Goal: Task Accomplishment & Management: Use online tool/utility

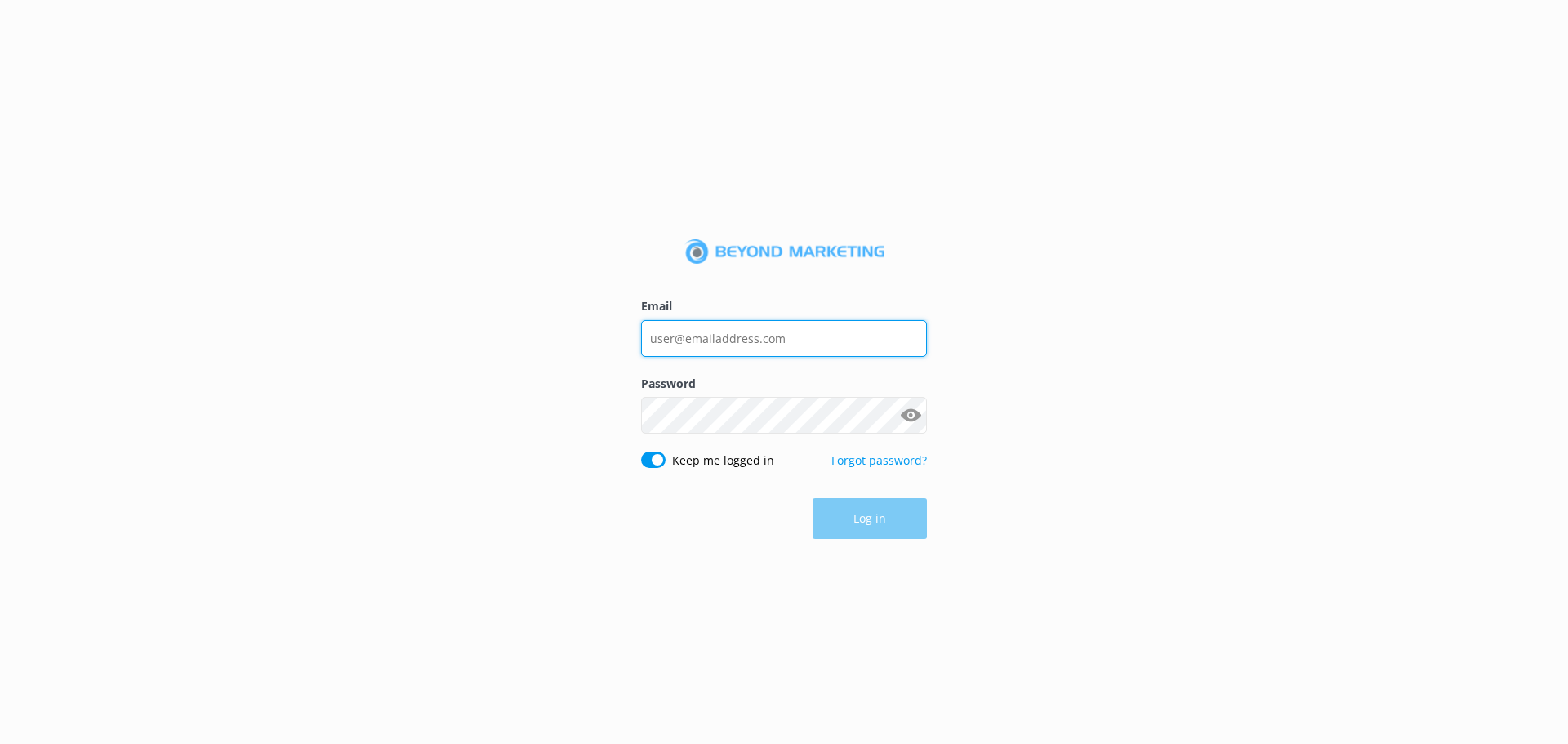
type input "[EMAIL_ADDRESS][DOMAIN_NAME]"
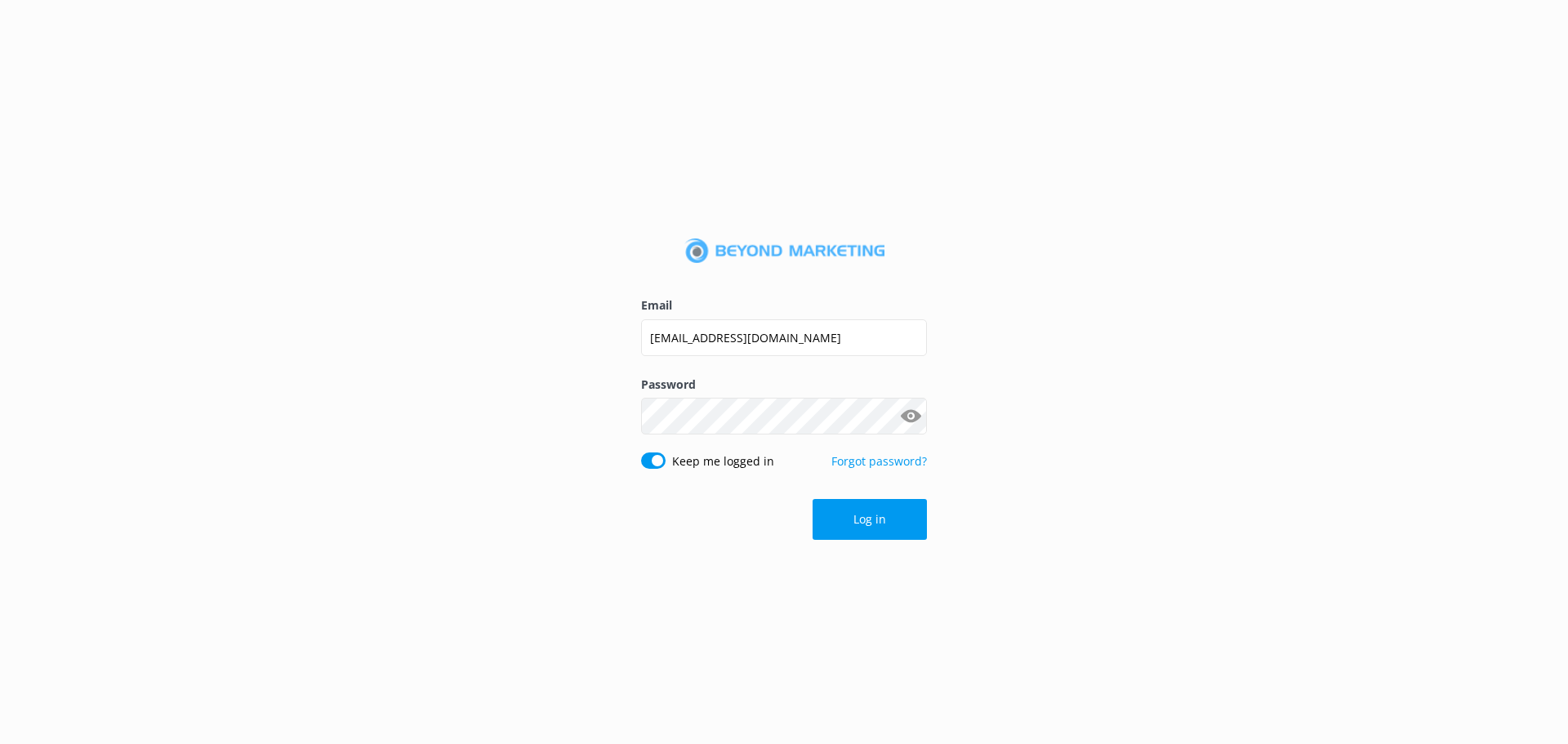
click at [872, 524] on div "Log in" at bounding box center [784, 519] width 285 height 40
click at [872, 524] on button "Log in" at bounding box center [869, 519] width 115 height 40
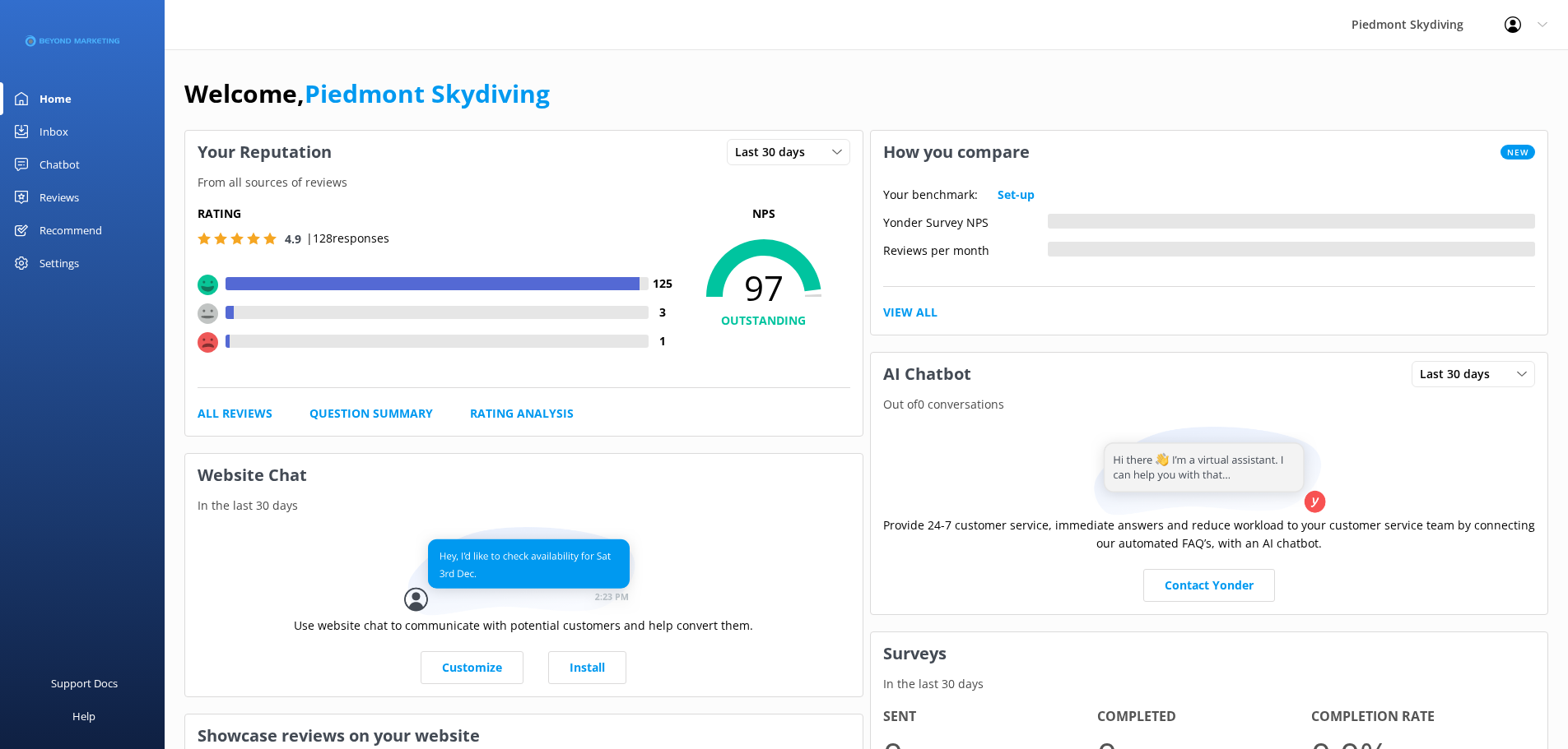
click at [85, 230] on div "Recommend" at bounding box center [71, 230] width 62 height 33
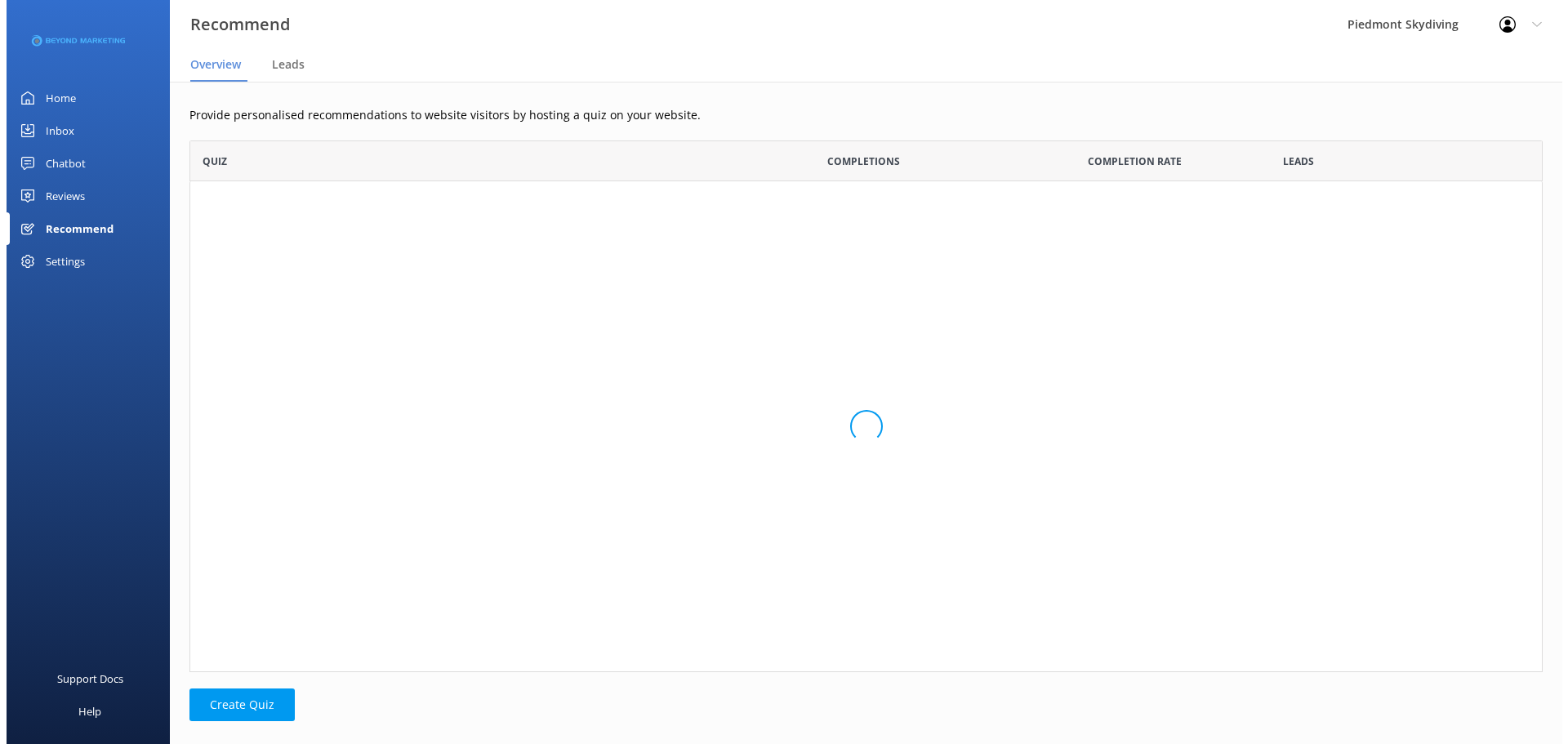
scroll to position [519, 1341]
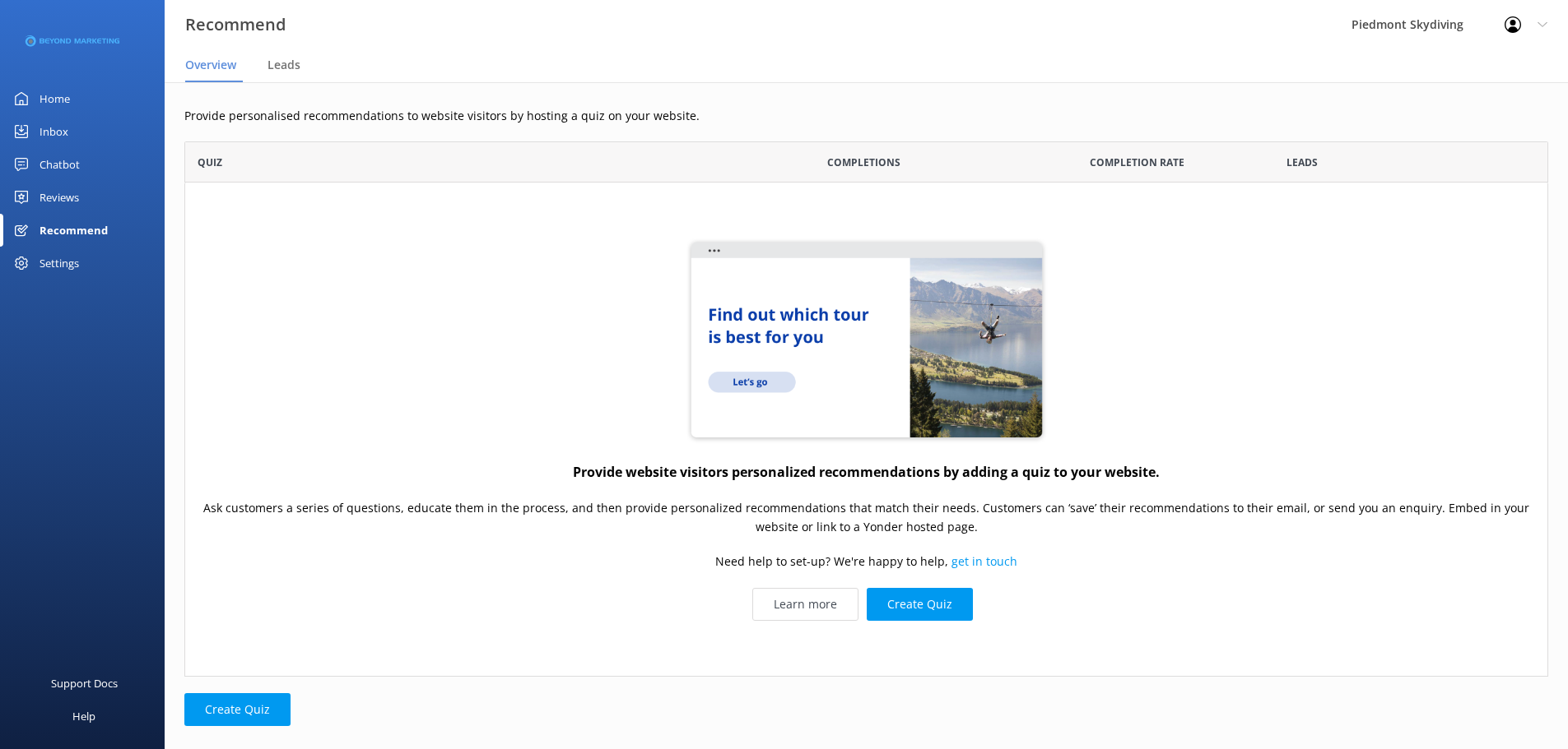
click at [60, 198] on div "Reviews" at bounding box center [60, 197] width 40 height 33
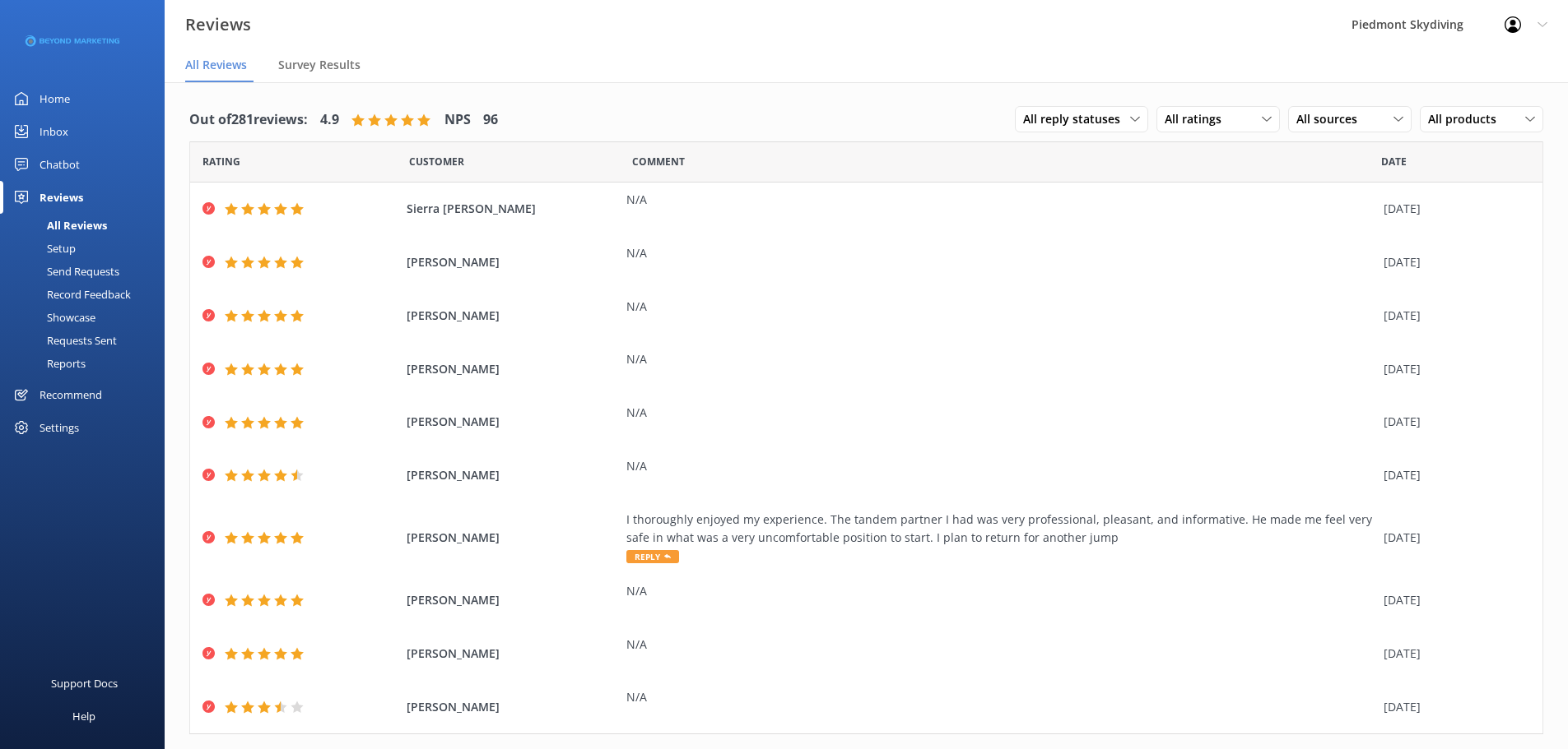
click at [86, 267] on div "Send Requests" at bounding box center [64, 271] width 110 height 23
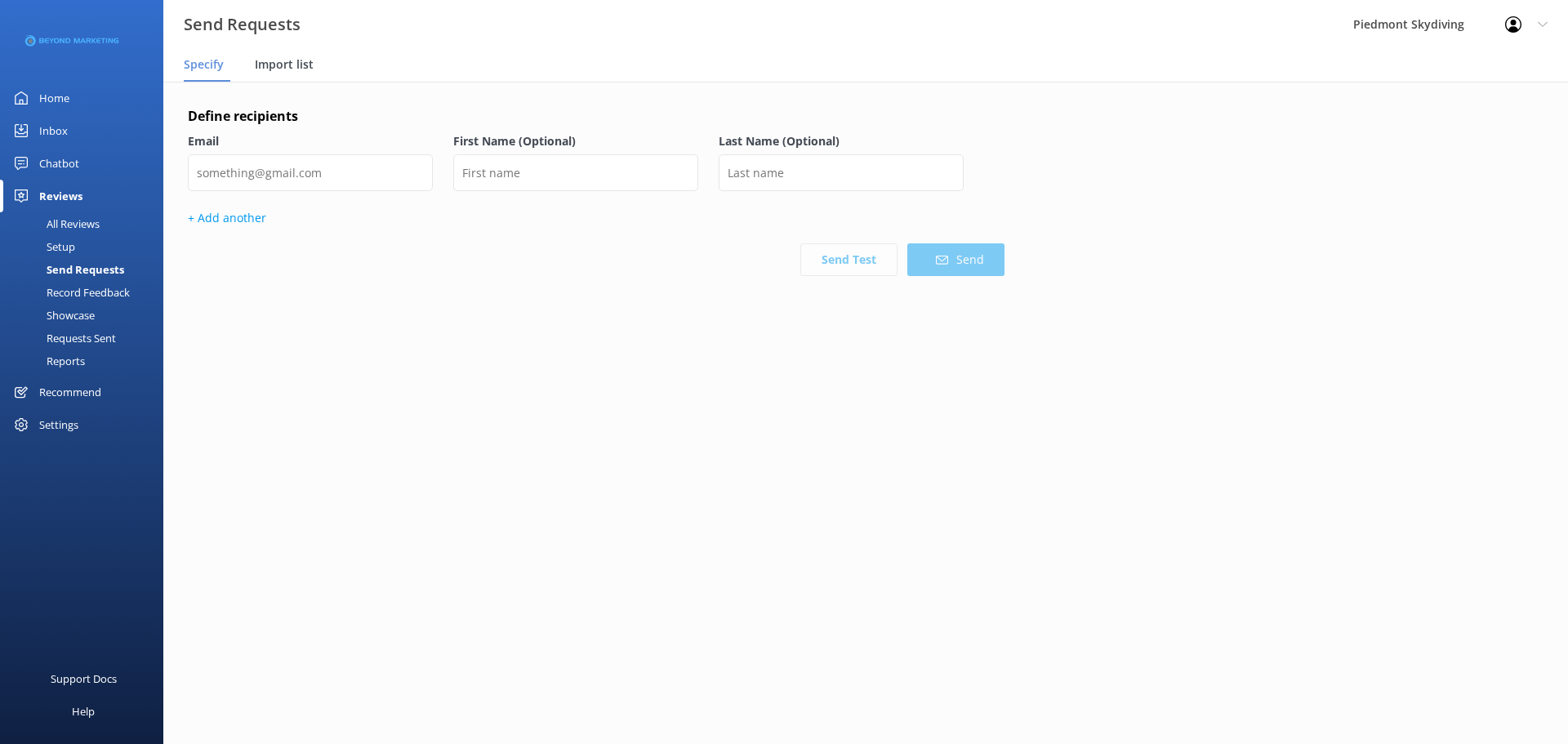
click at [290, 60] on span "Import list" at bounding box center [284, 64] width 59 height 16
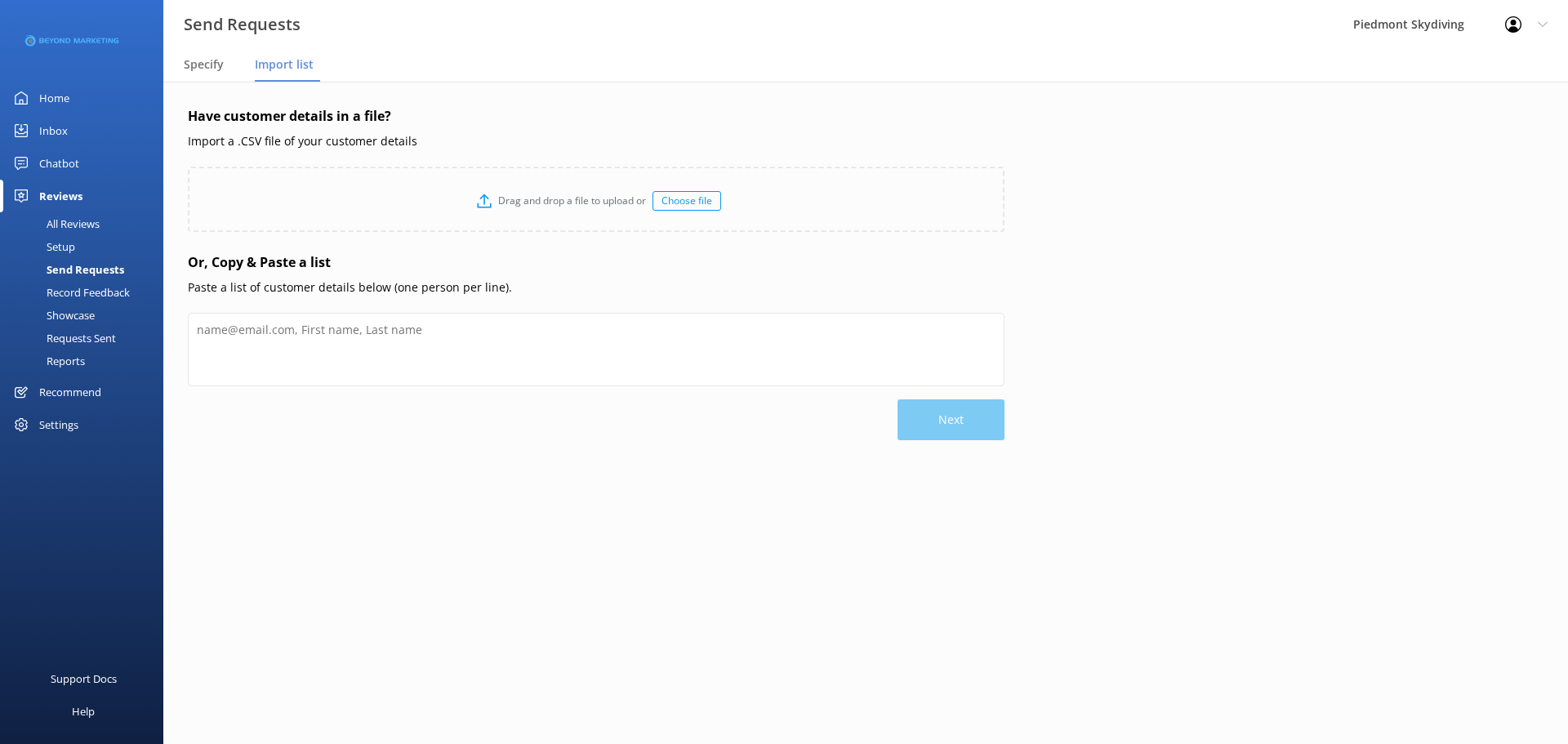
click at [684, 207] on div "Choose file" at bounding box center [686, 200] width 69 height 20
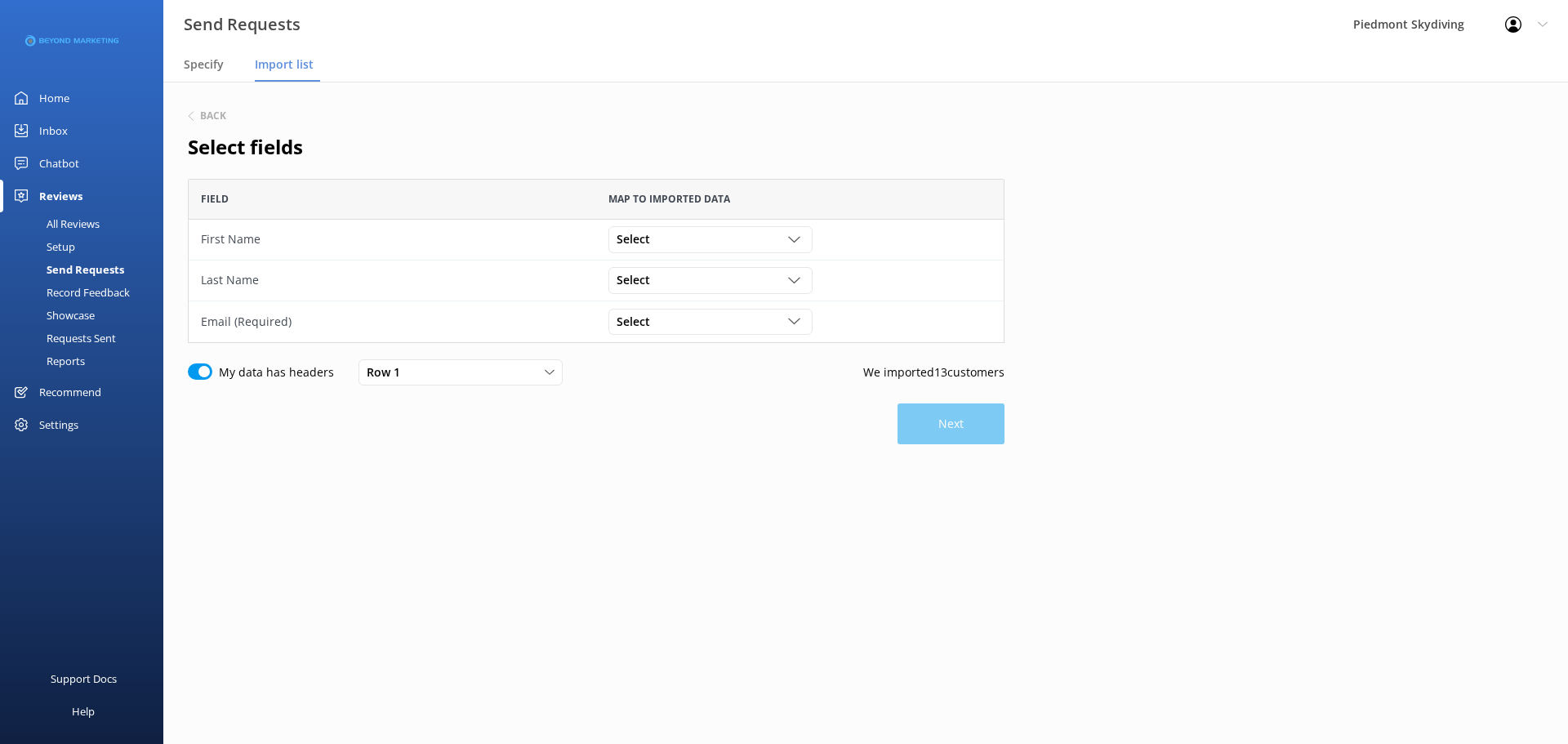
scroll to position [152, 805]
click at [793, 229] on div "Select Participant ID Booking ID Group ID First Name Last Name Weight Gender Da…" at bounding box center [710, 240] width 204 height 26
click at [720, 376] on link "First Name" at bounding box center [710, 372] width 202 height 33
click at [792, 274] on icon "grid" at bounding box center [793, 280] width 12 height 12
click at [704, 434] on link "Last Name" at bounding box center [710, 445] width 202 height 33
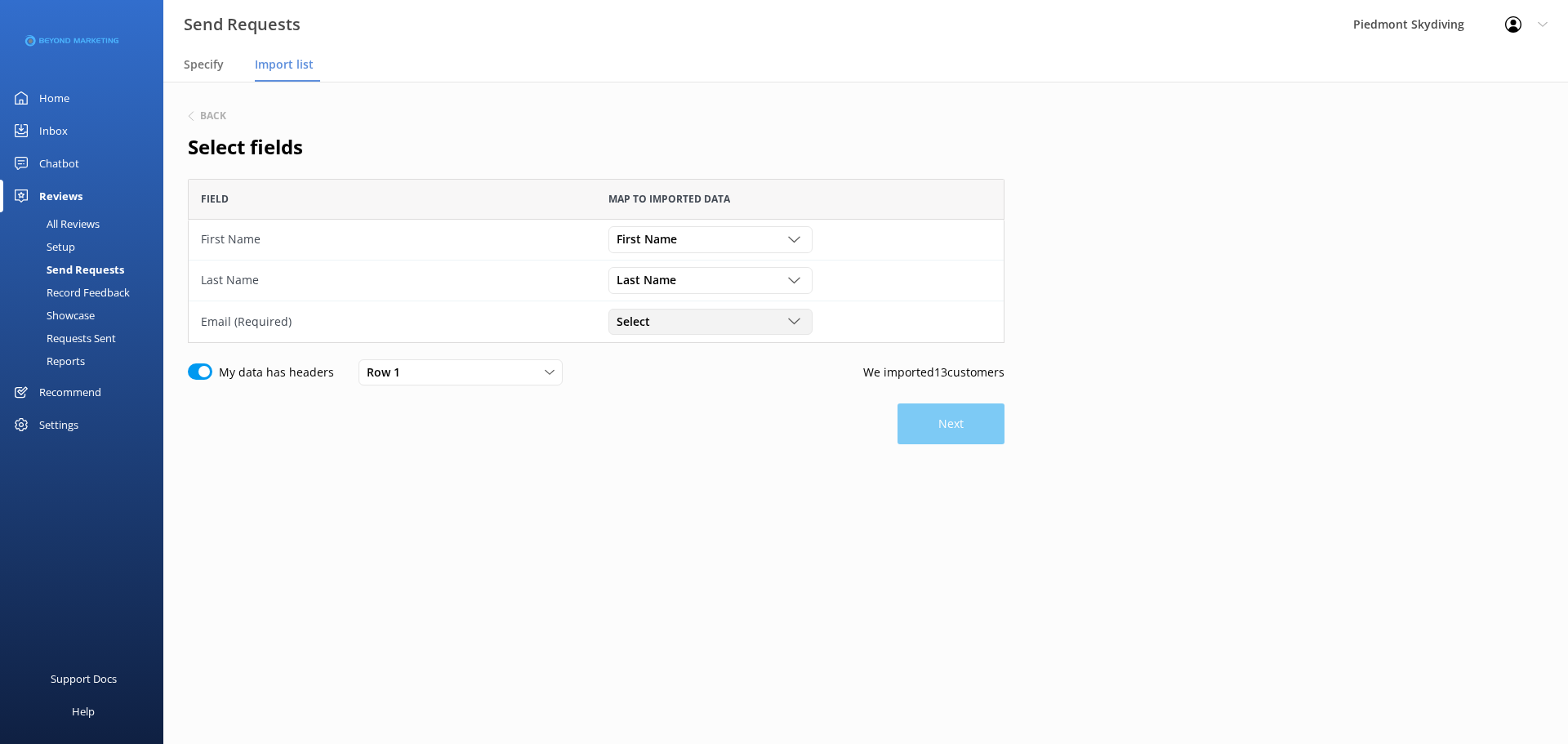
click at [795, 329] on div "Select" at bounding box center [710, 321] width 196 height 18
click at [735, 535] on link "Leader Email" at bounding box center [710, 529] width 202 height 33
click at [949, 426] on button "Next" at bounding box center [951, 424] width 107 height 40
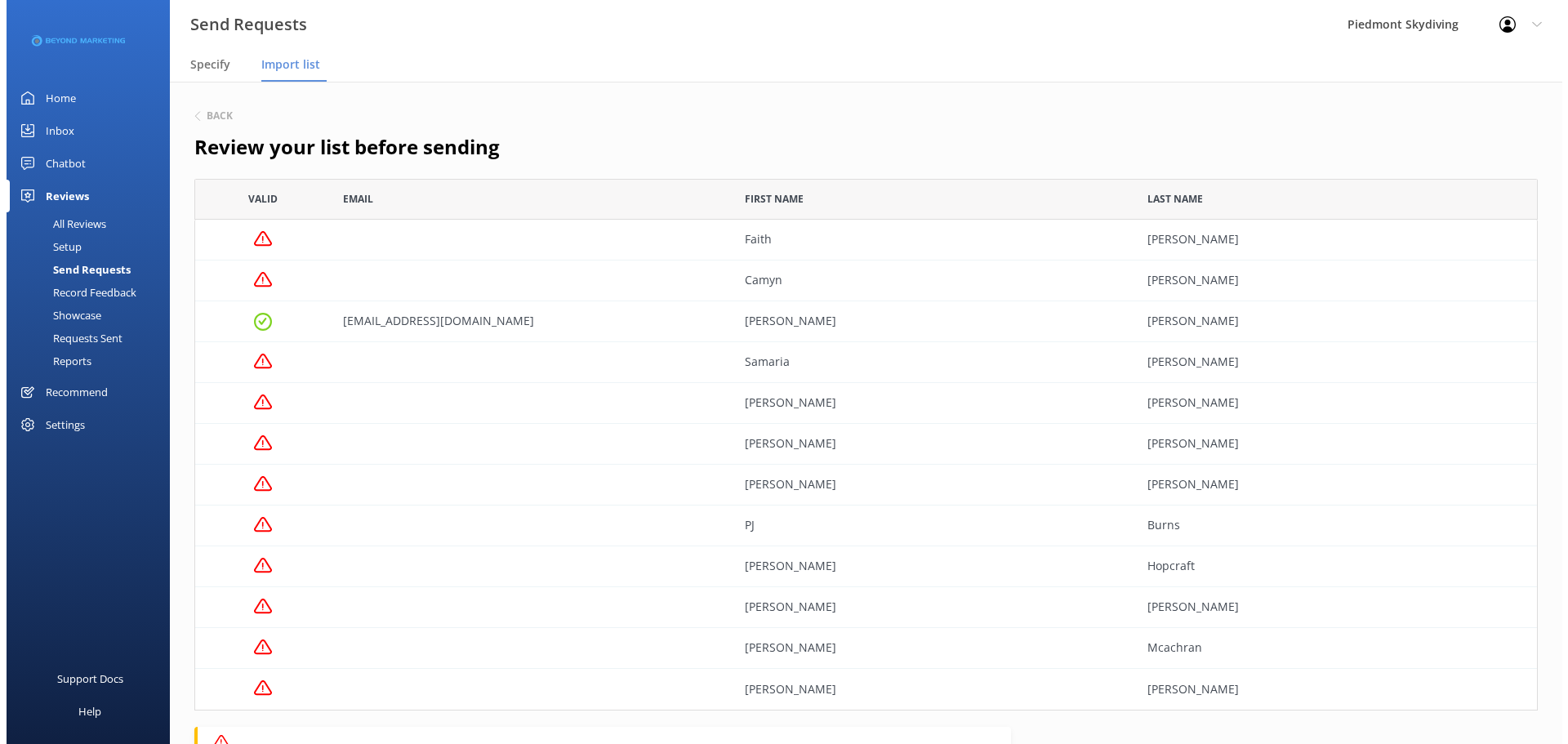
scroll to position [519, 1331]
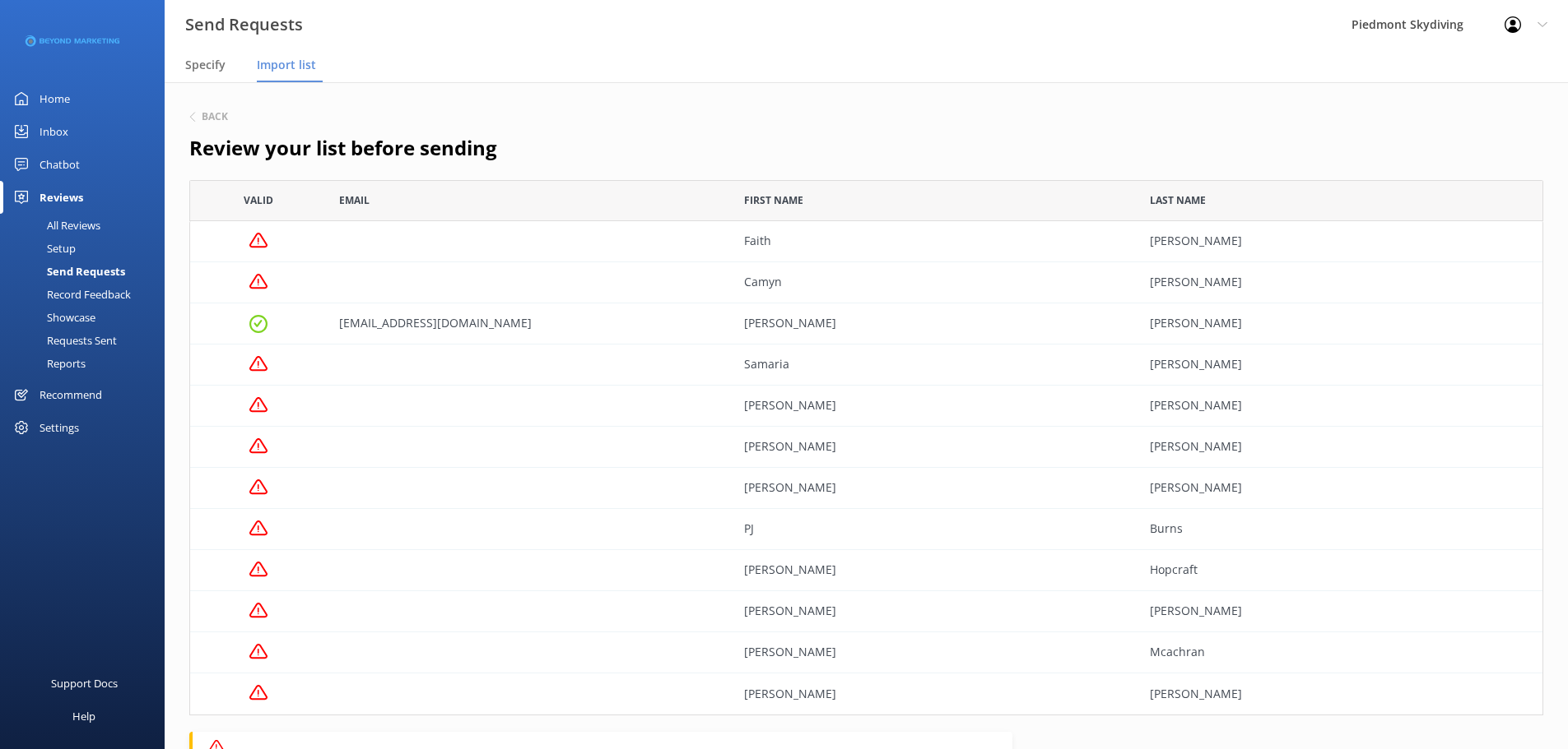
click at [103, 275] on div "Send Requests" at bounding box center [67, 271] width 115 height 23
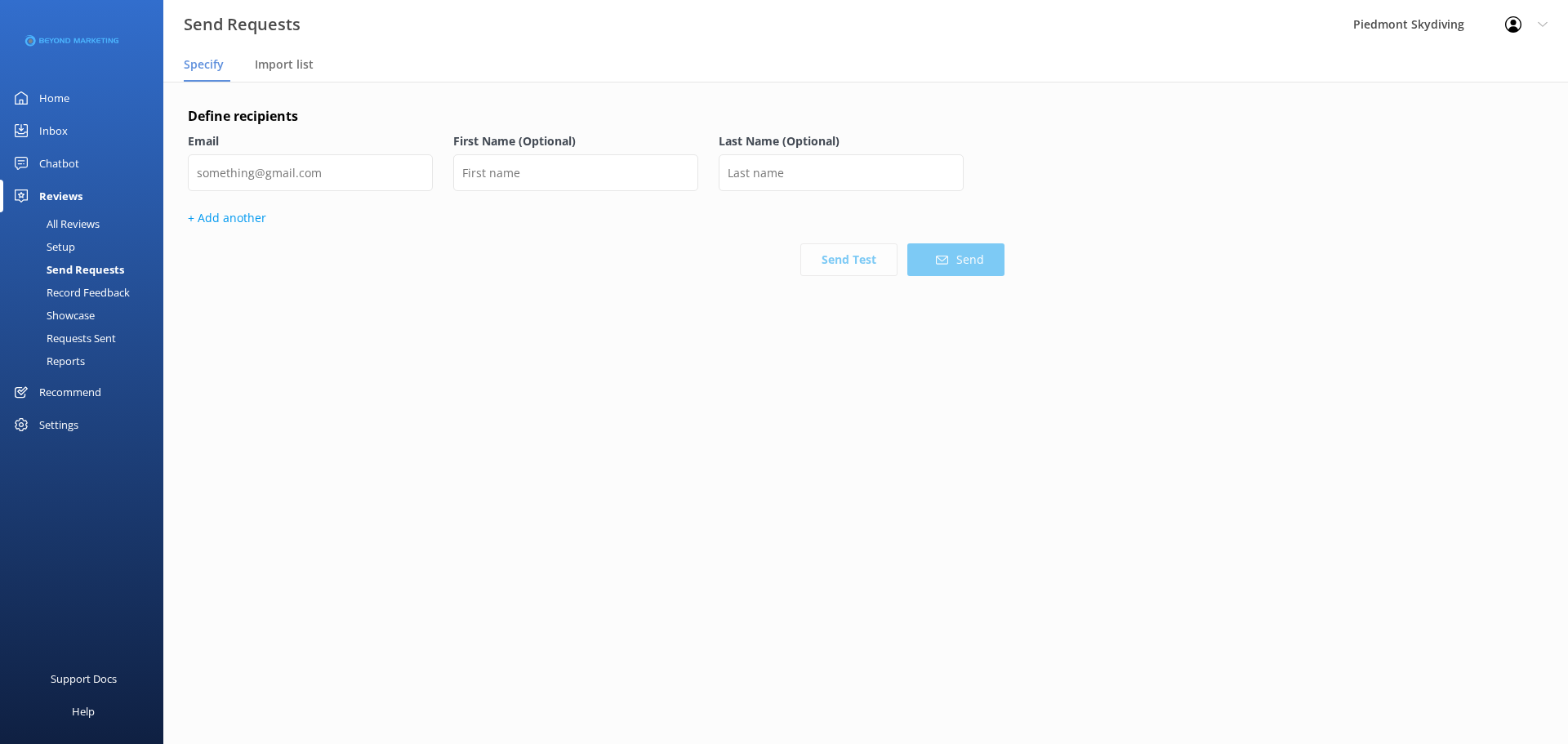
drag, startPoint x: 1567, startPoint y: 472, endPoint x: 1567, endPoint y: 253, distance: 219.0
click at [1567, 253] on main "Define recipients Email First Name (Optional) Last Name (Optional) + Add anothe…" at bounding box center [866, 412] width 1405 height 662
click at [309, 65] on span "Import list" at bounding box center [284, 64] width 59 height 16
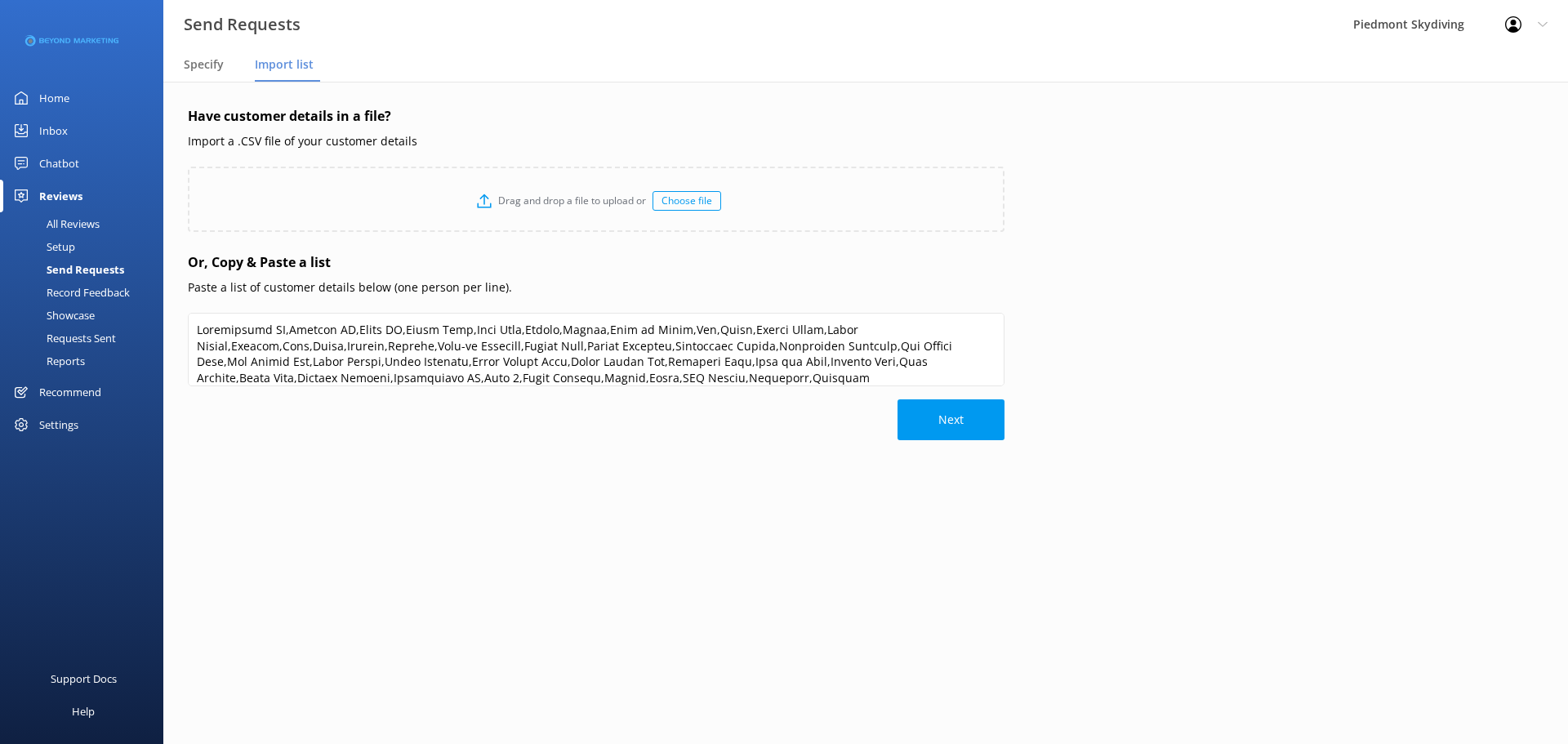
click at [684, 204] on div "Choose file" at bounding box center [686, 200] width 69 height 20
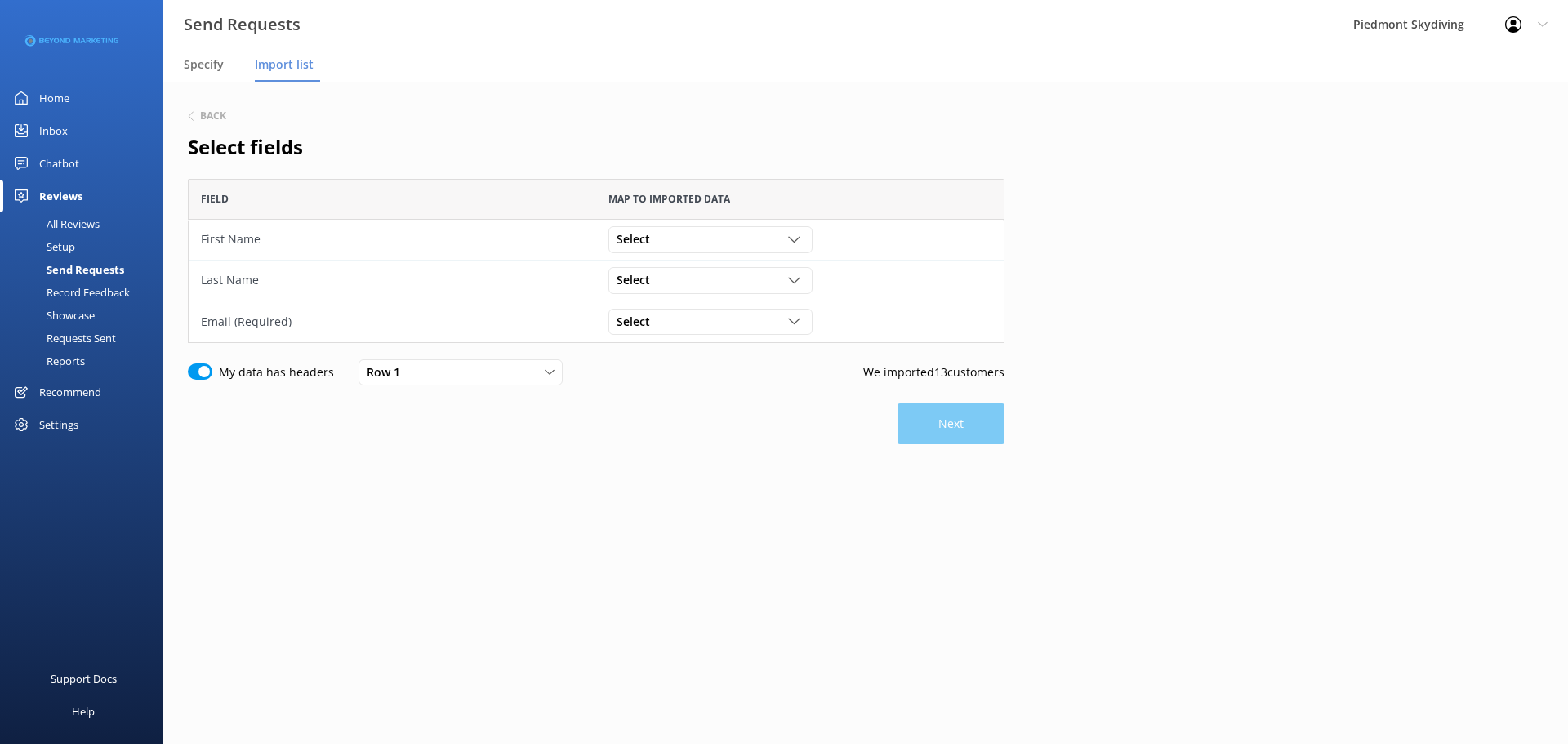
scroll to position [152, 805]
click at [802, 243] on div "grid" at bounding box center [795, 240] width 16 height 12
click at [734, 381] on link "First Name" at bounding box center [710, 372] width 202 height 33
click at [799, 285] on icon "grid" at bounding box center [793, 280] width 12 height 12
click at [708, 436] on link "Last Name" at bounding box center [710, 445] width 202 height 33
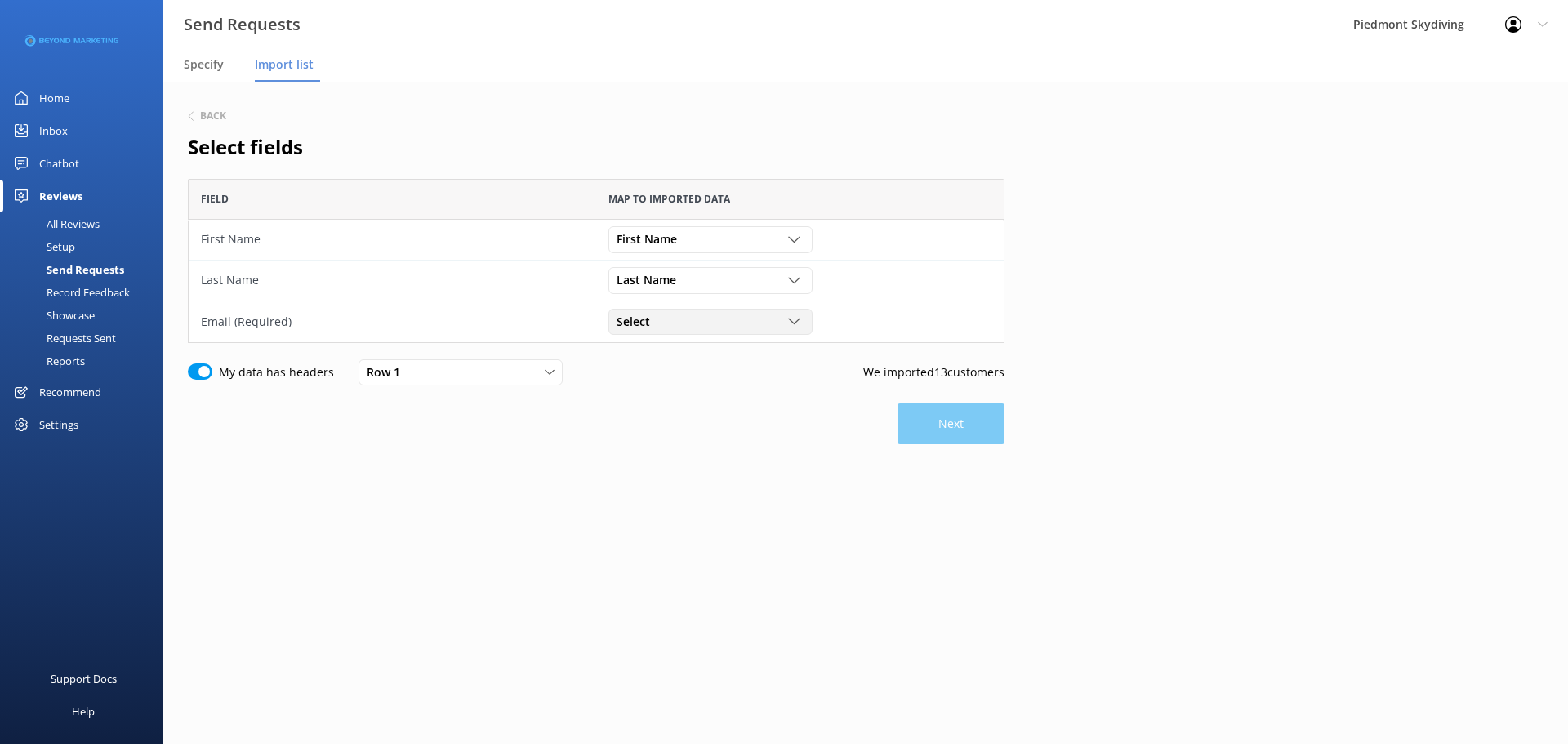
click at [792, 321] on icon "grid" at bounding box center [793, 321] width 12 height 12
click at [739, 442] on link "Email" at bounding box center [710, 456] width 202 height 33
click at [946, 431] on button "Next" at bounding box center [951, 424] width 107 height 40
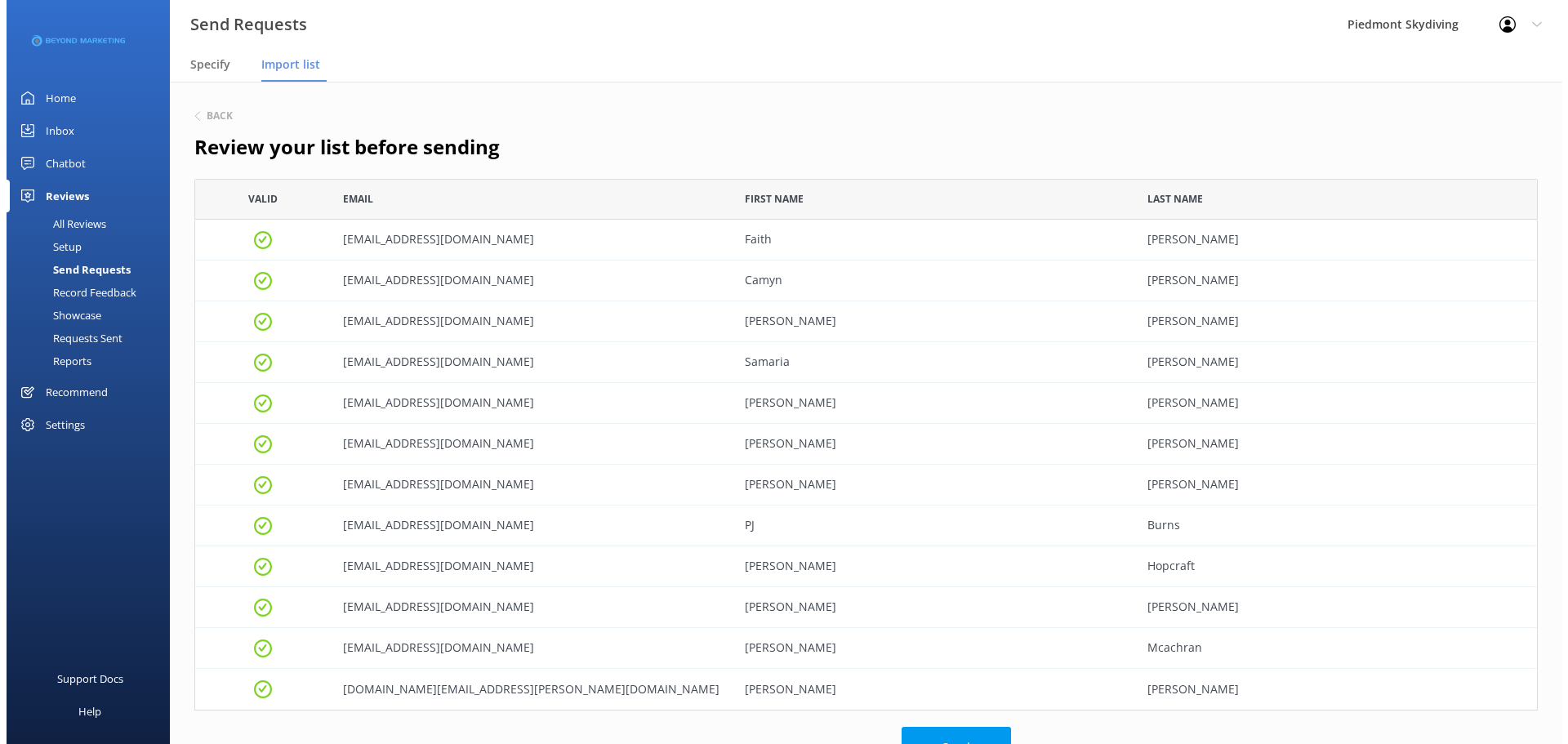
scroll to position [519, 1331]
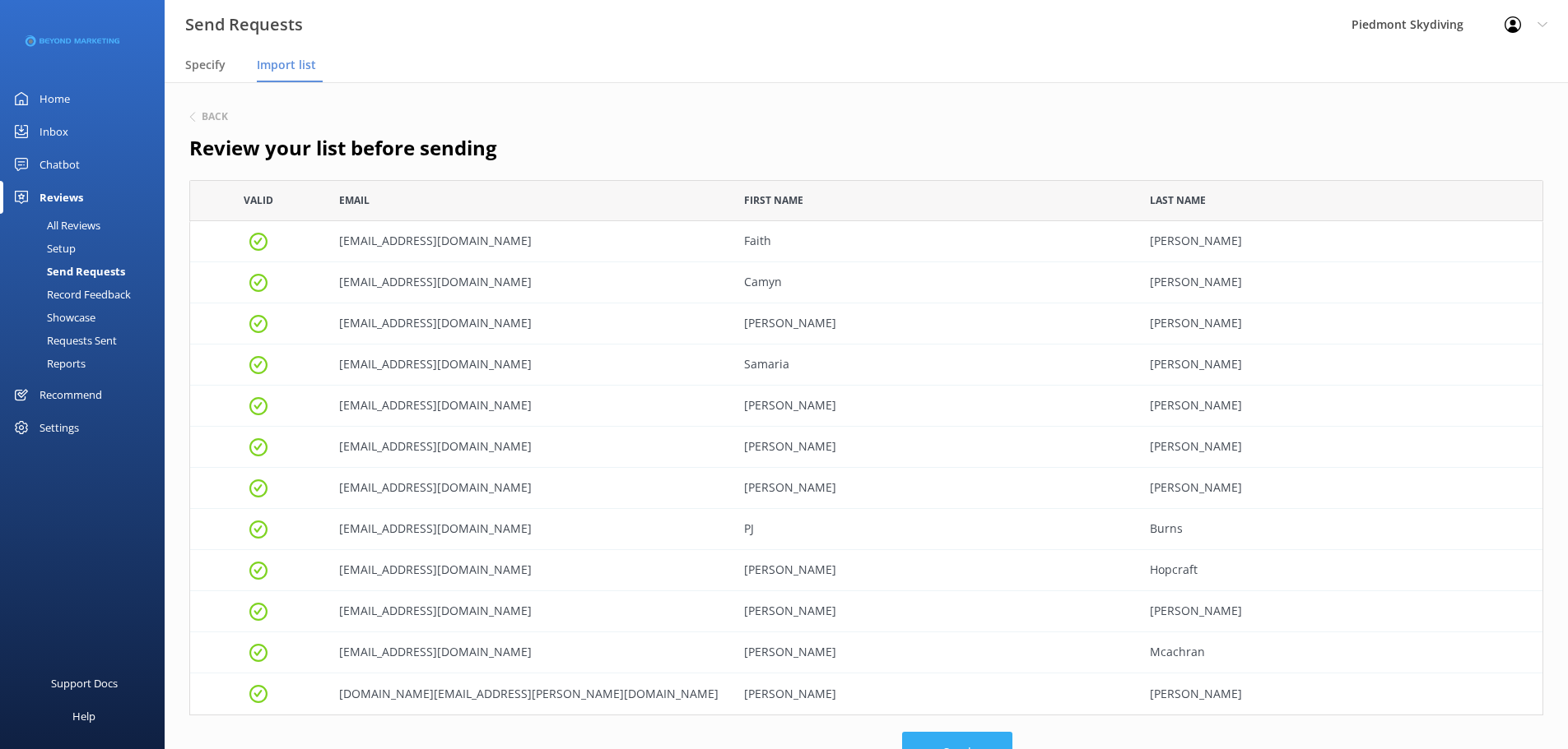
click at [959, 737] on button "Send" at bounding box center [957, 752] width 111 height 41
